Goal: Find specific page/section: Find specific page/section

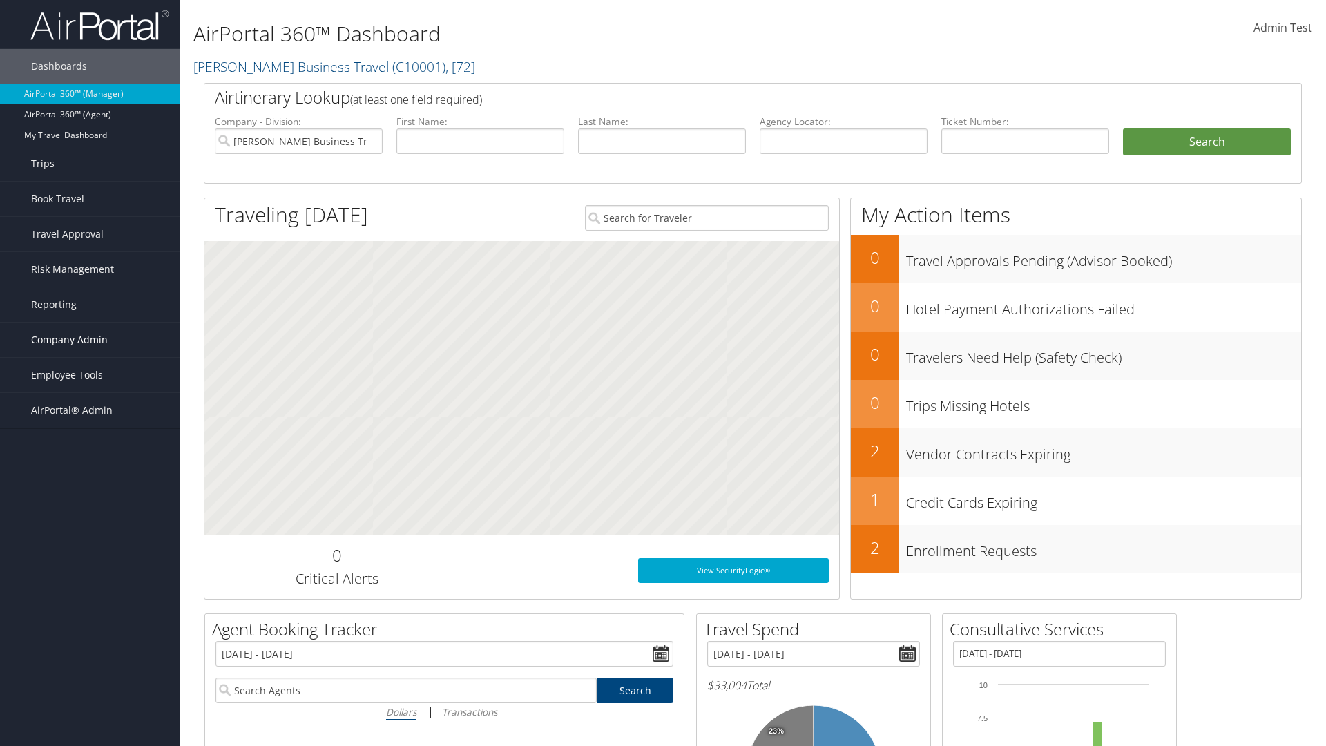
click at [90, 340] on span "Company Admin" at bounding box center [69, 340] width 77 height 35
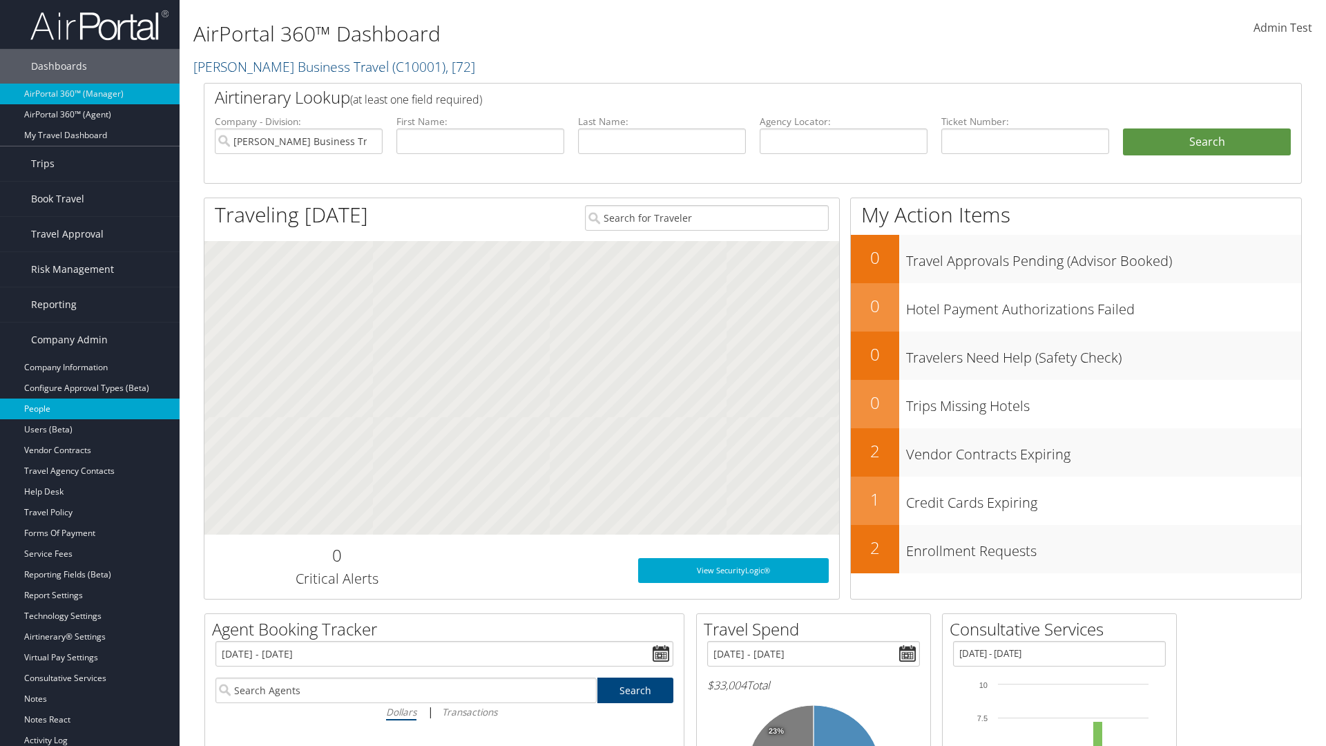
click at [90, 409] on link "People" at bounding box center [90, 409] width 180 height 21
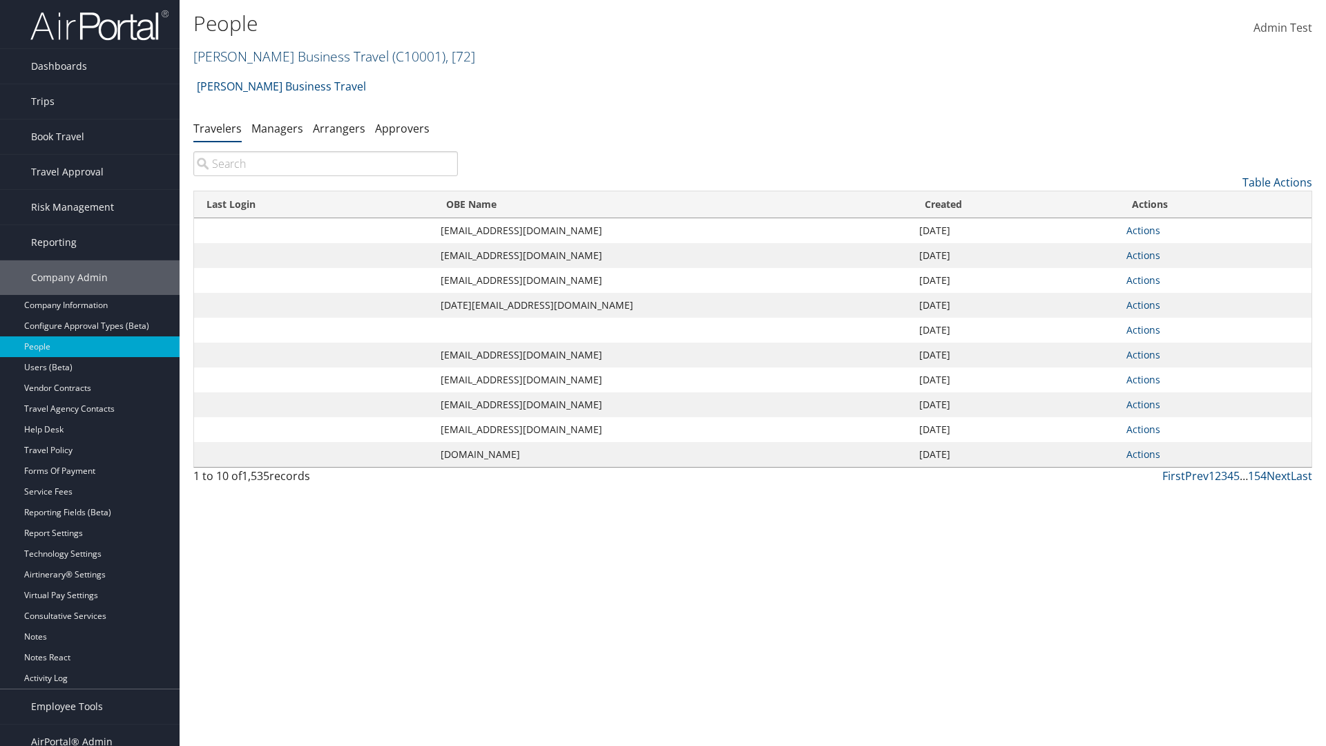
click at [285, 56] on link "[PERSON_NAME] Business Travel ( C10001 ) , [ 72 ]" at bounding box center [334, 56] width 282 height 19
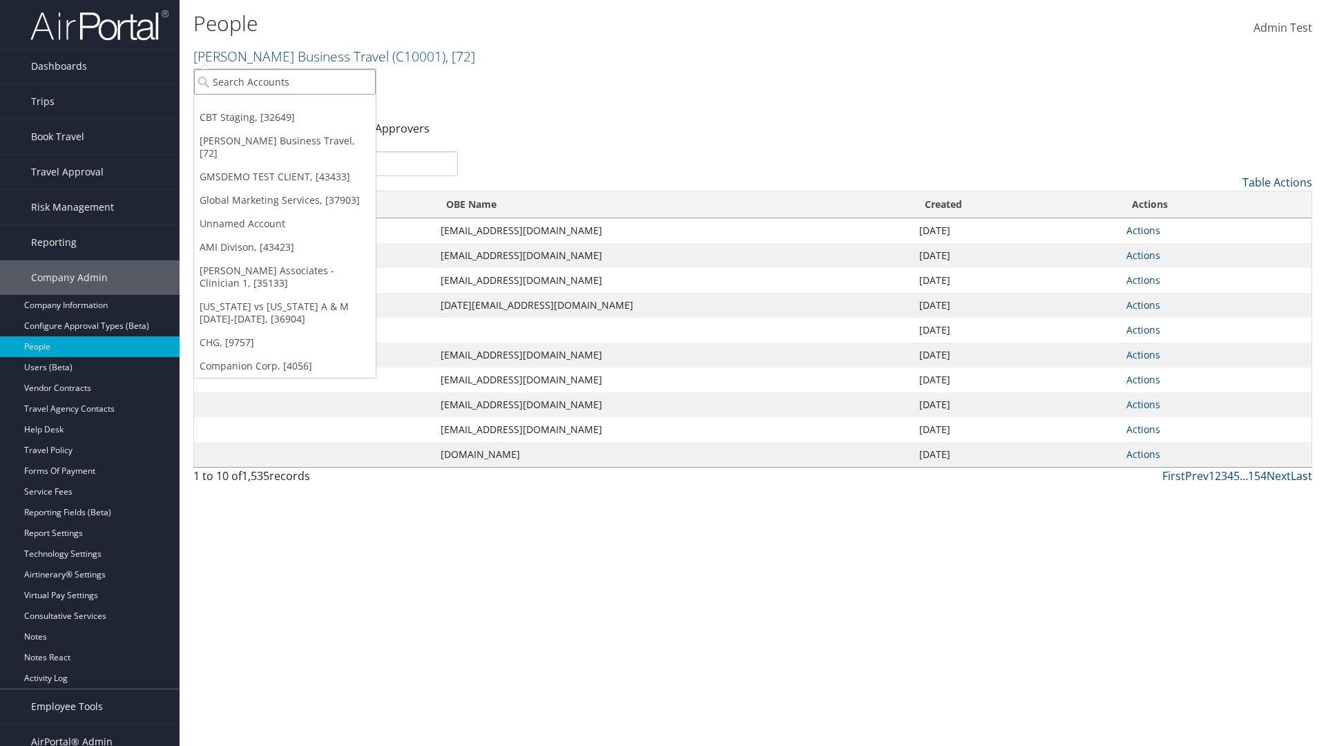
click at [285, 82] on input "search" at bounding box center [285, 82] width 182 height 26
type input "CBTSTG"
click at [285, 107] on div "CBT Staging (CBTSTG), [32649]" at bounding box center [285, 107] width 197 height 12
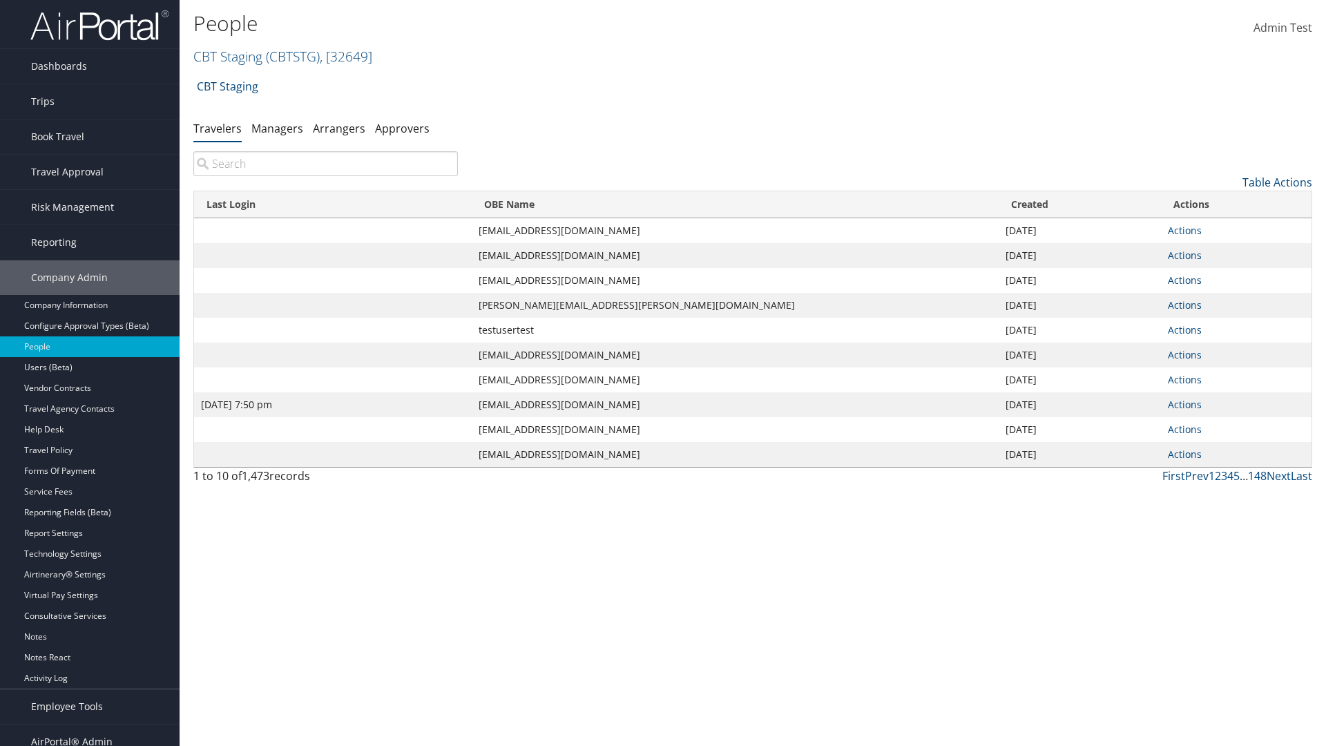
click at [325, 164] on input "search" at bounding box center [325, 163] width 265 height 25
type input "Jan 9, 2024 7:50 pm"
